Goal: Transaction & Acquisition: Purchase product/service

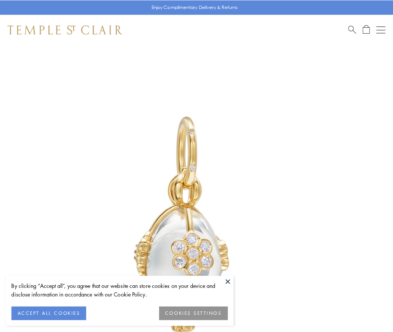
scroll to position [19, 0]
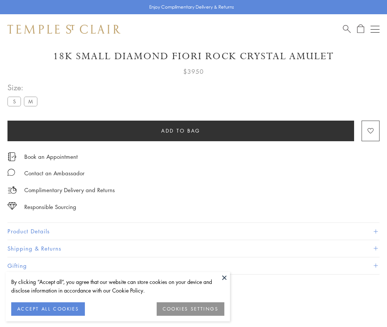
click at [181, 130] on span "Add to bag" at bounding box center [180, 130] width 39 height 8
